Goal: Navigation & Orientation: Find specific page/section

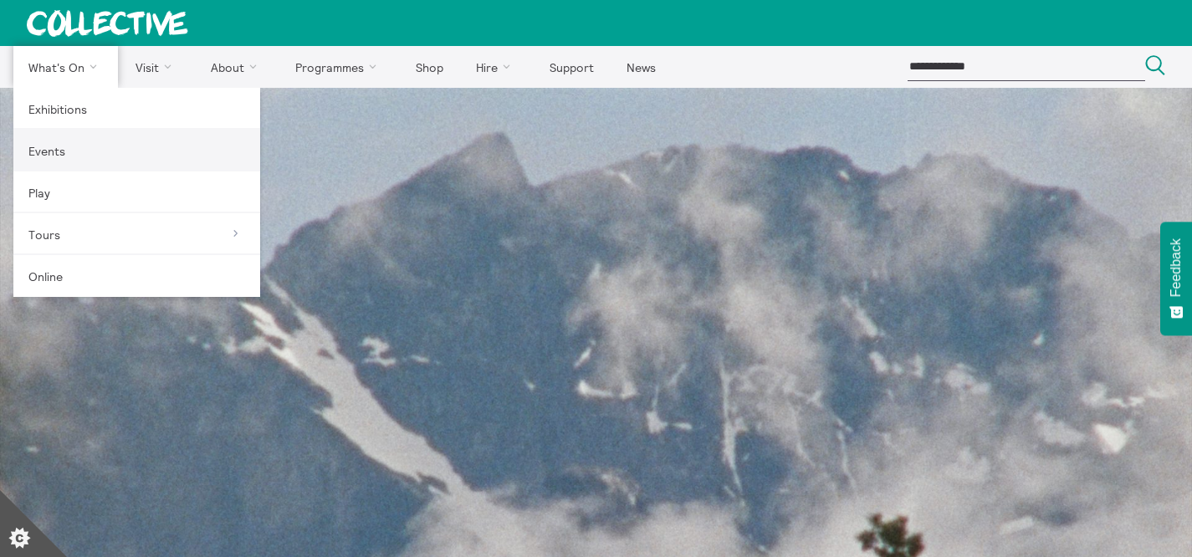
click at [87, 141] on link "Events" at bounding box center [136, 151] width 247 height 42
